Goal: Information Seeking & Learning: Find specific fact

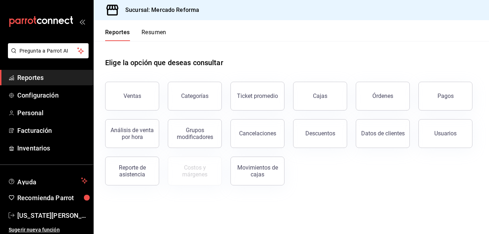
click at [18, 76] on span "Reportes" at bounding box center [52, 78] width 70 height 10
click at [371, 95] on button "Órdenes" at bounding box center [383, 96] width 54 height 29
click at [371, 95] on html "Pregunta a Parrot AI Reportes Configuración Personal Facturación Inventarios Ay…" at bounding box center [244, 117] width 489 height 234
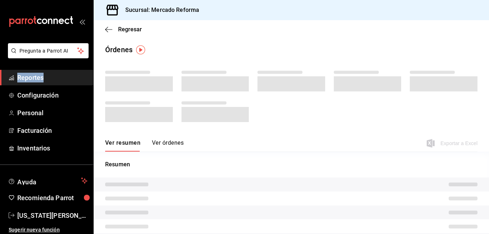
click at [21, 78] on span "Reportes" at bounding box center [52, 78] width 70 height 10
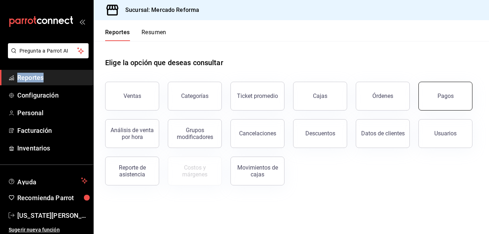
click at [446, 100] on button "Pagos" at bounding box center [445, 96] width 54 height 29
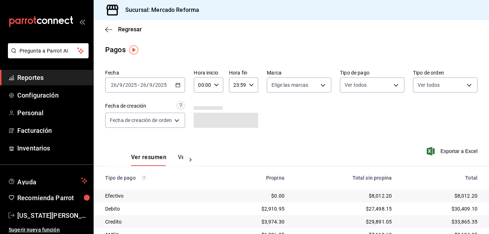
click at [320, 127] on div "Fecha [DATE] [DATE] - [DATE] [DATE] Hora inicio 00:00 Hora inicio Hora fin 23:5…" at bounding box center [291, 102] width 372 height 70
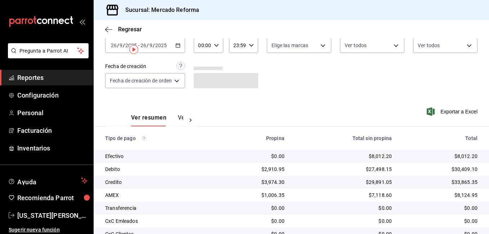
scroll to position [97, 0]
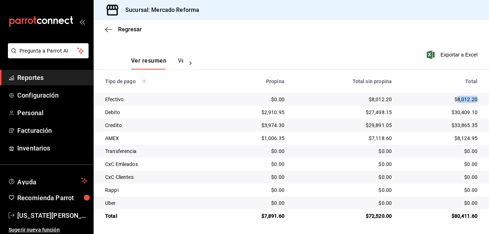
drag, startPoint x: 474, startPoint y: 98, endPoint x: 453, endPoint y: 101, distance: 21.4
click at [453, 101] on td "$8,012.20" at bounding box center [442, 99] width 91 height 13
drag, startPoint x: 453, startPoint y: 101, endPoint x: 458, endPoint y: 101, distance: 5.0
copy div "8,012.20"
click at [448, 112] on div "$30,409.10" at bounding box center [440, 112] width 74 height 7
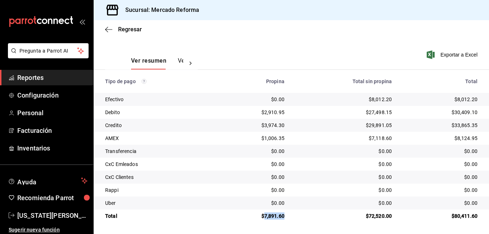
drag, startPoint x: 280, startPoint y: 216, endPoint x: 262, endPoint y: 219, distance: 17.8
click at [262, 219] on div "$7,891.60" at bounding box center [254, 215] width 62 height 7
copy div "7,891.60"
click at [32, 77] on span "Reportes" at bounding box center [52, 78] width 70 height 10
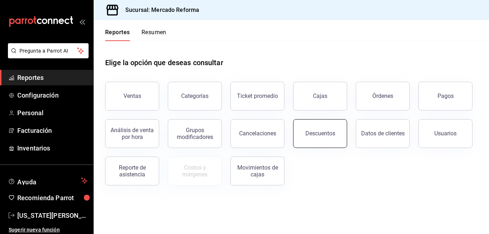
click at [334, 127] on button "Descuentos" at bounding box center [320, 133] width 54 height 29
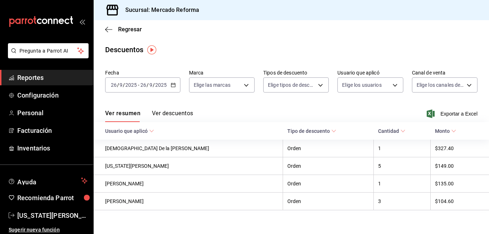
click at [39, 77] on span "Reportes" at bounding box center [52, 78] width 70 height 10
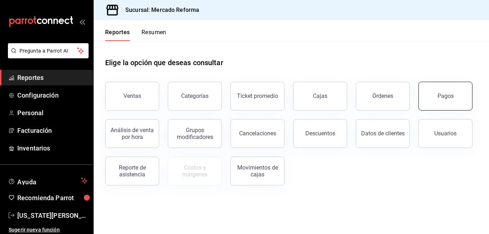
click at [435, 101] on button "Pagos" at bounding box center [445, 96] width 54 height 29
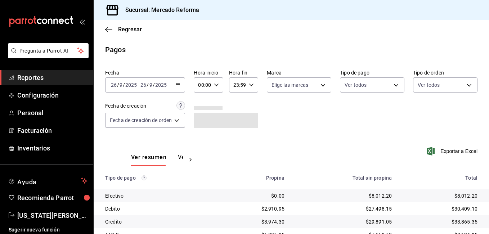
scroll to position [97, 0]
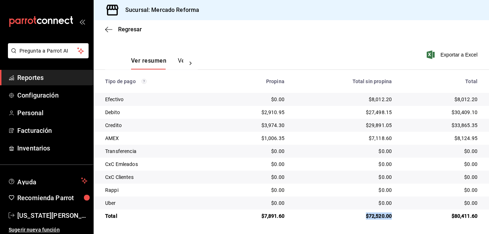
click at [360, 216] on td "$72,520.00" at bounding box center [343, 216] width 107 height 13
click at [386, 216] on div "$72,520.00" at bounding box center [344, 215] width 96 height 7
